Goal: Transaction & Acquisition: Purchase product/service

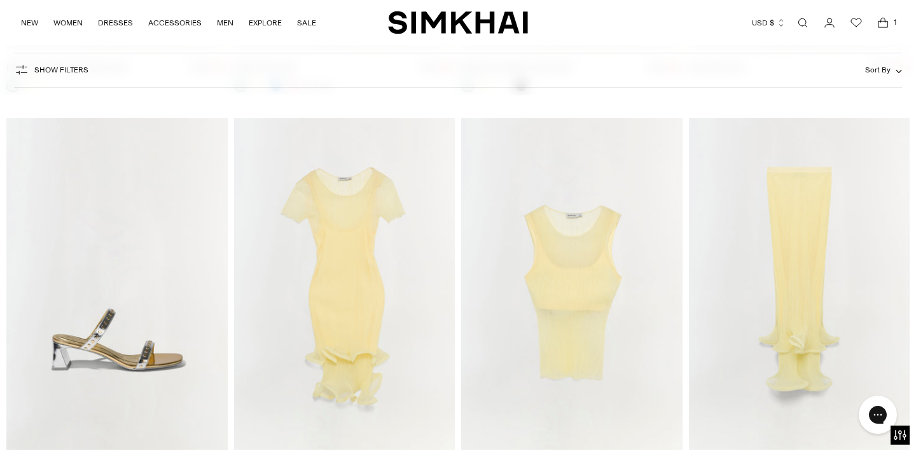
scroll to position [7197, 0]
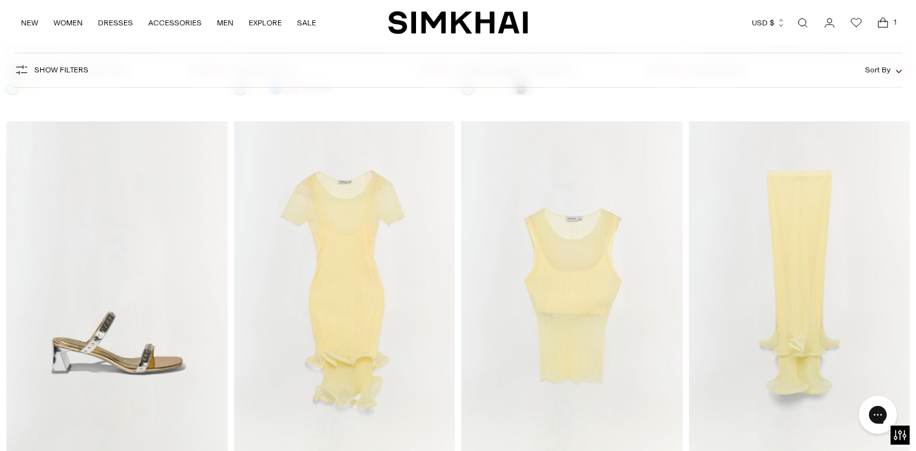
click at [0, 0] on img "Kelso Knit Midi Skirt" at bounding box center [0, 0] width 0 height 0
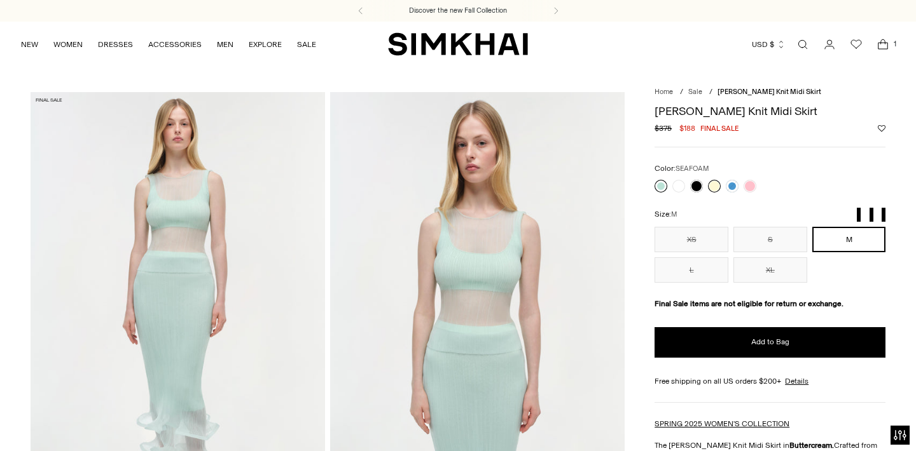
click at [655, 184] on link at bounding box center [660, 186] width 13 height 13
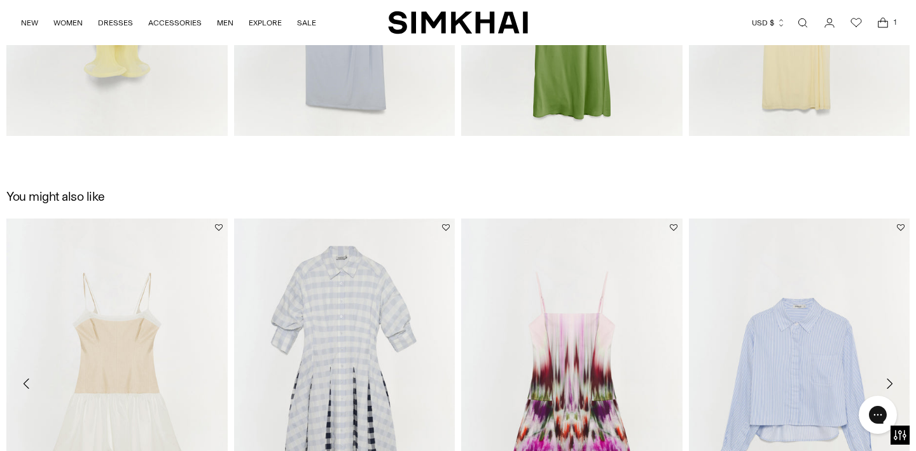
scroll to position [2087, 0]
